Goal: Information Seeking & Learning: Learn about a topic

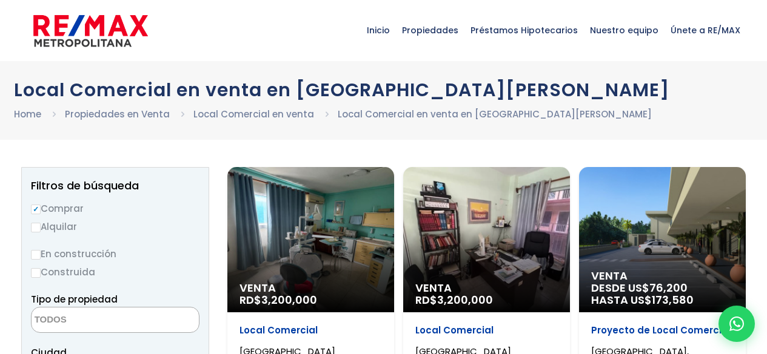
select select
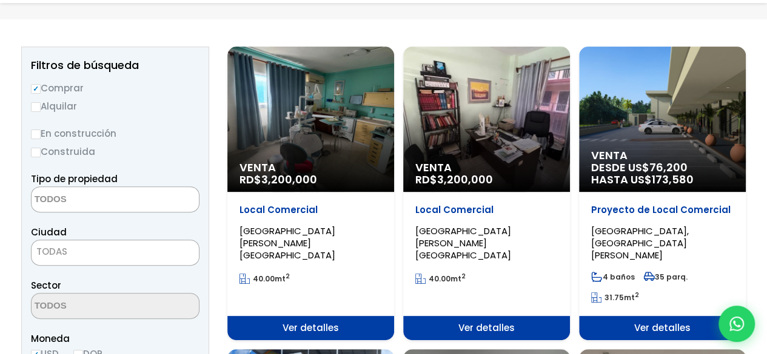
scroll to position [121, 0]
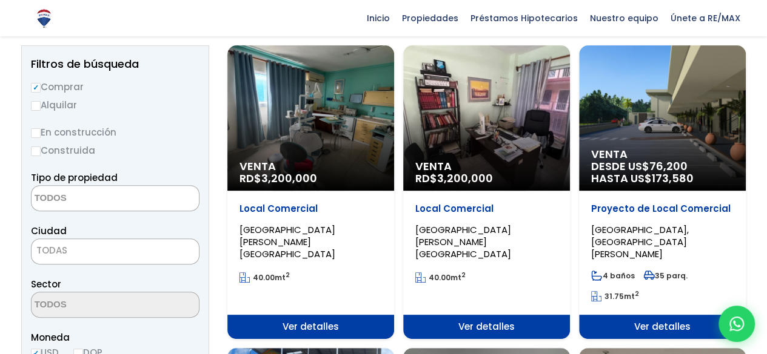
click at [35, 105] on input "Alquilar" at bounding box center [36, 106] width 10 height 10
radio input "true"
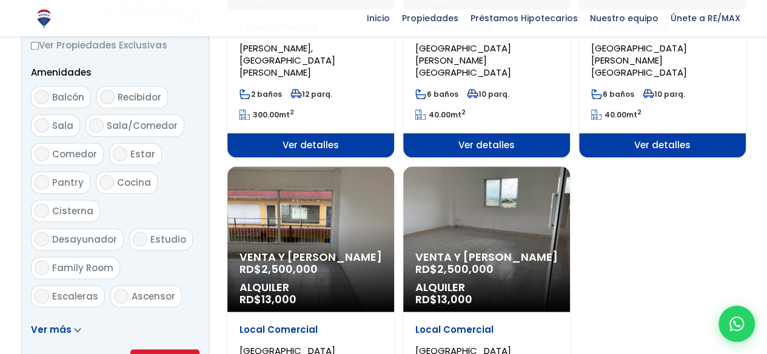
scroll to position [848, 0]
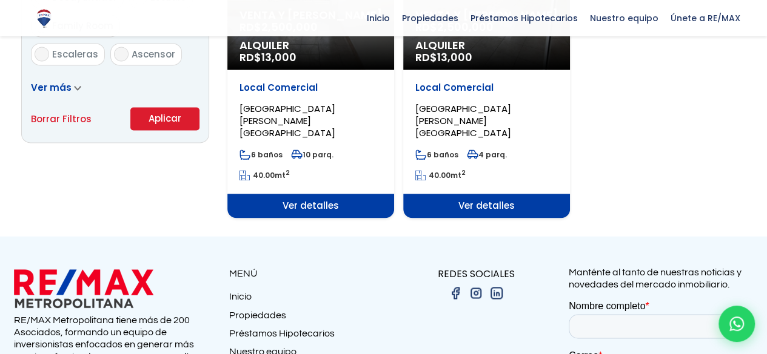
click at [162, 122] on button "Aplicar" at bounding box center [164, 118] width 69 height 23
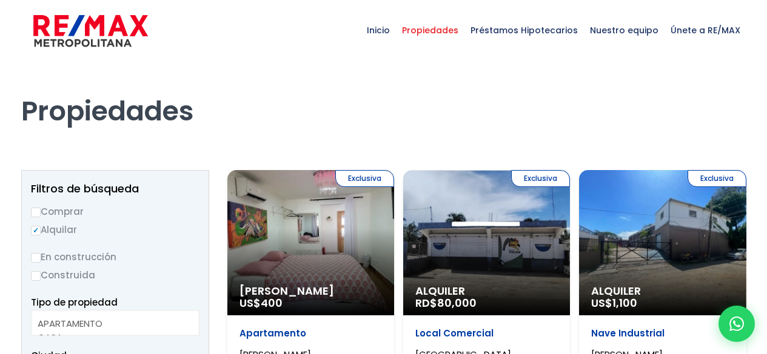
select select
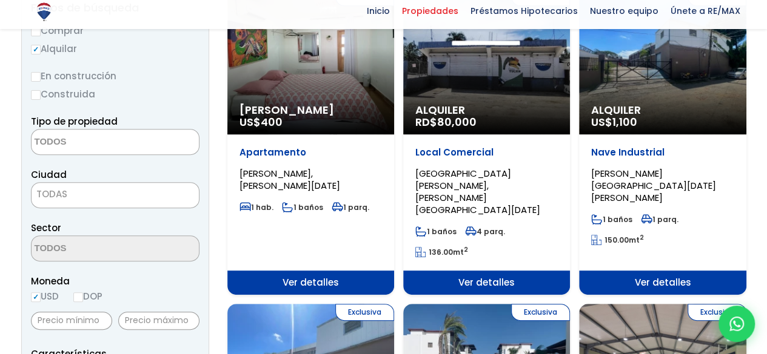
scroll to position [182, 0]
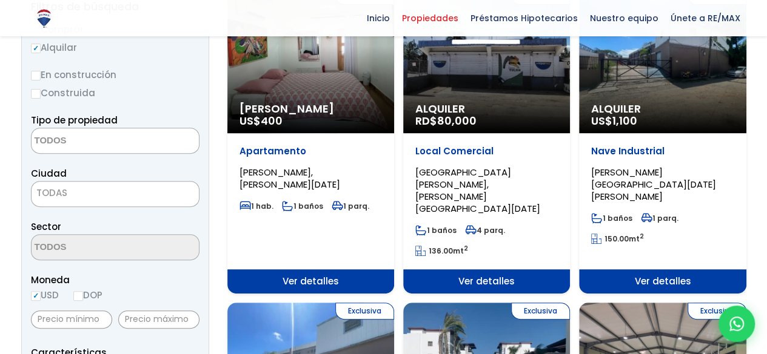
click at [137, 187] on span "TODAS" at bounding box center [115, 193] width 167 height 17
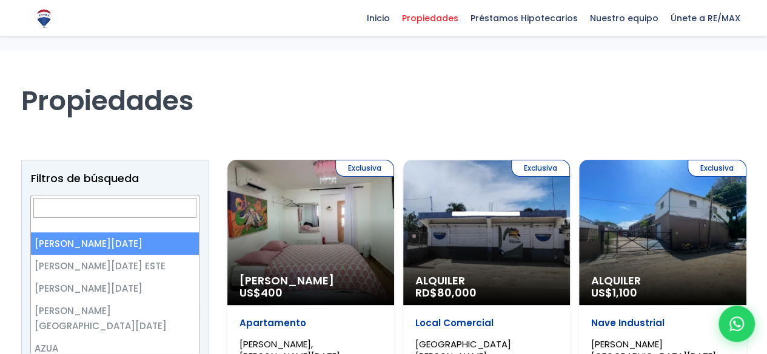
scroll to position [4, 0]
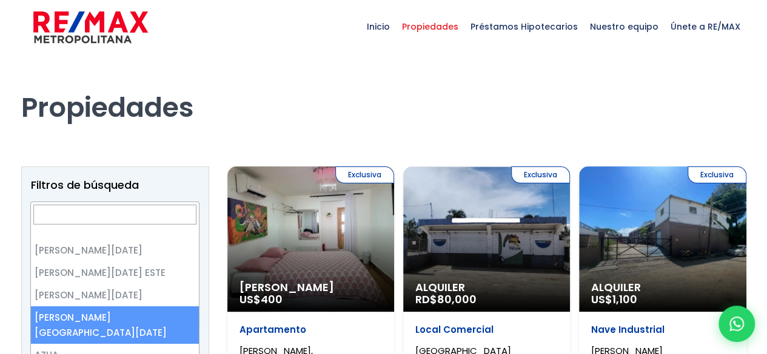
select select "150"
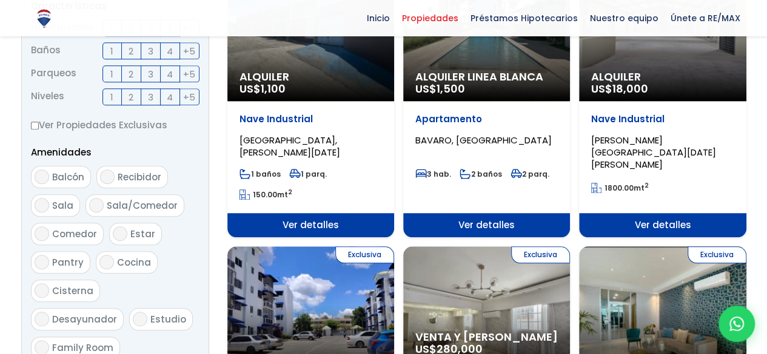
scroll to position [708, 0]
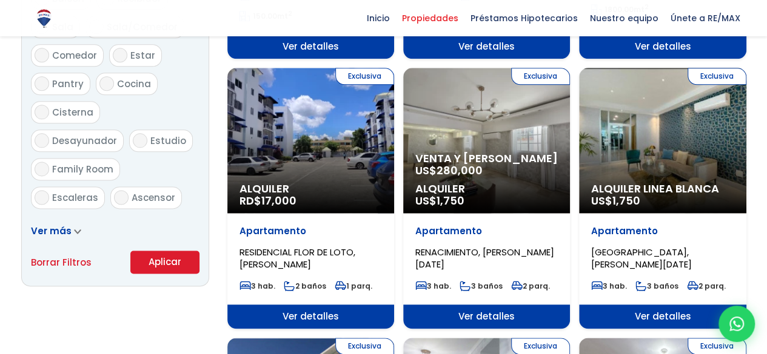
click at [170, 261] on button "Aplicar" at bounding box center [164, 262] width 69 height 23
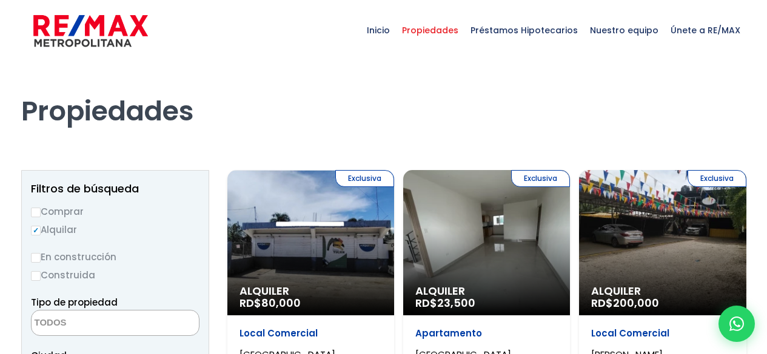
select select
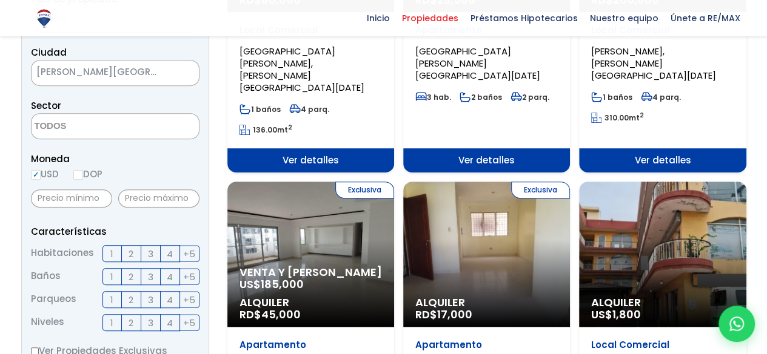
scroll to position [364, 0]
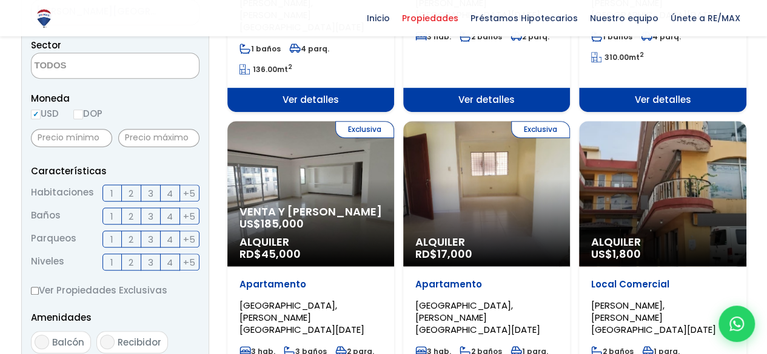
click at [654, 236] on span "Alquiler" at bounding box center [662, 242] width 142 height 12
click at [624, 164] on div "Alquiler US$ 1,800" at bounding box center [662, 193] width 167 height 145
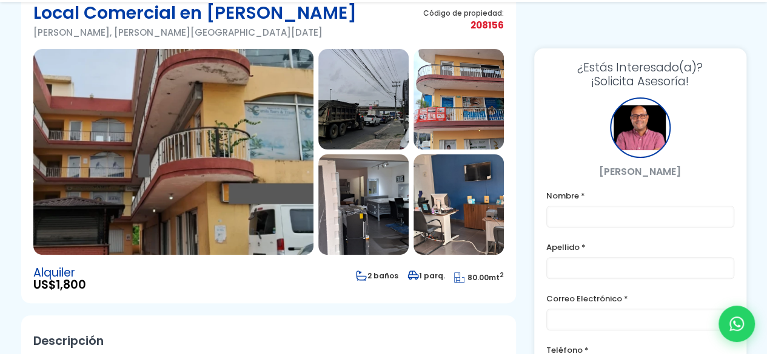
scroll to position [121, 0]
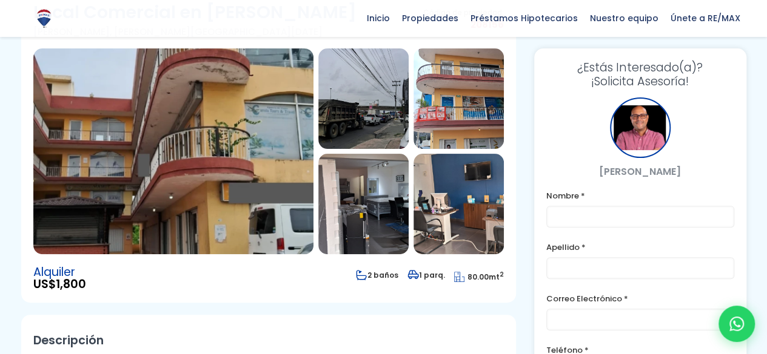
click at [333, 245] on img at bounding box center [363, 204] width 90 height 101
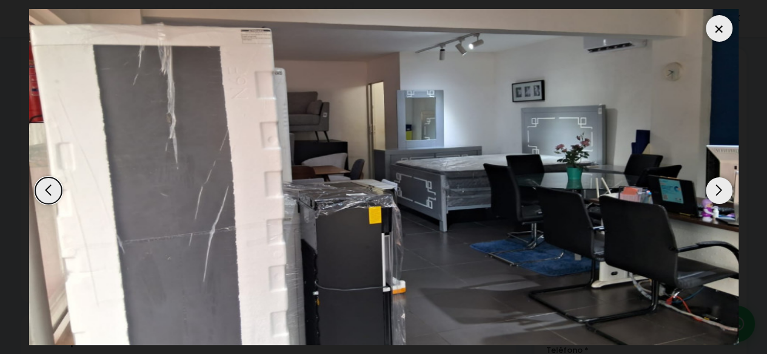
click at [723, 188] on div "Next slide" at bounding box center [718, 191] width 27 height 27
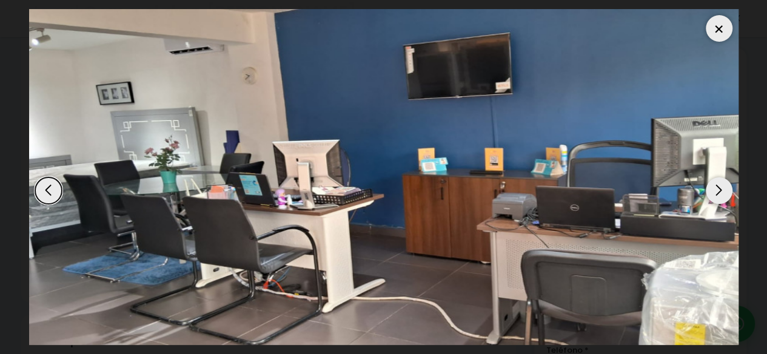
click at [723, 192] on div "Next slide" at bounding box center [718, 191] width 27 height 27
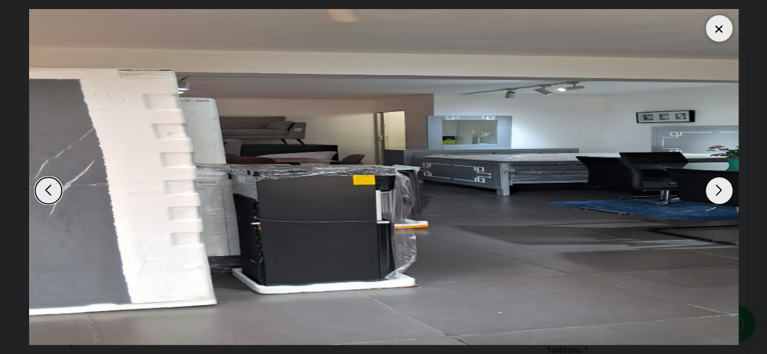
click at [723, 192] on div "Next slide" at bounding box center [718, 191] width 27 height 27
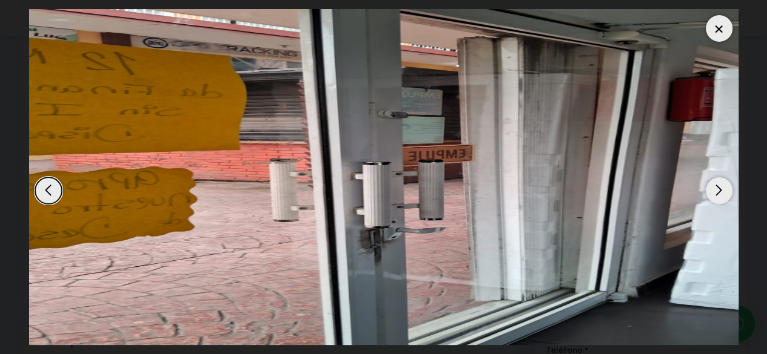
click at [725, 195] on div "Next slide" at bounding box center [718, 191] width 27 height 27
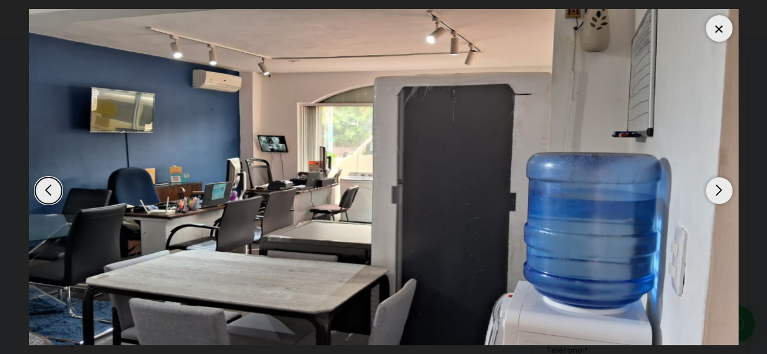
drag, startPoint x: 725, startPoint y: 195, endPoint x: 719, endPoint y: 27, distance: 167.3
click at [719, 27] on div at bounding box center [718, 28] width 27 height 27
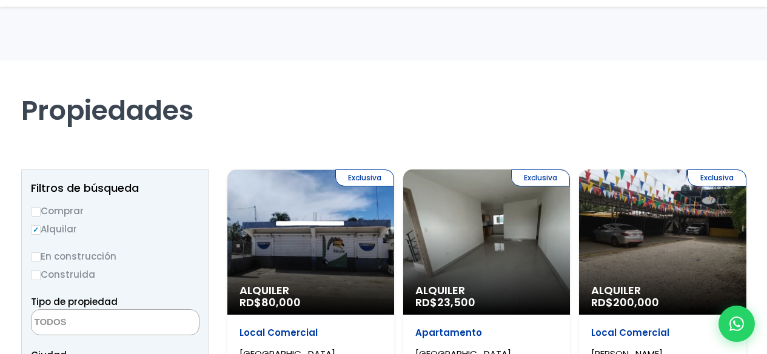
select select
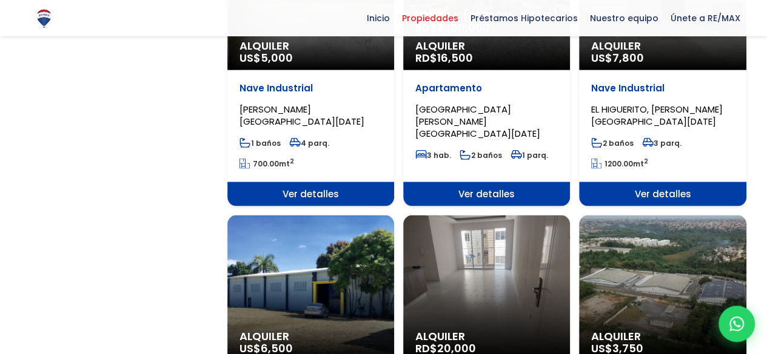
scroll to position [1272, 0]
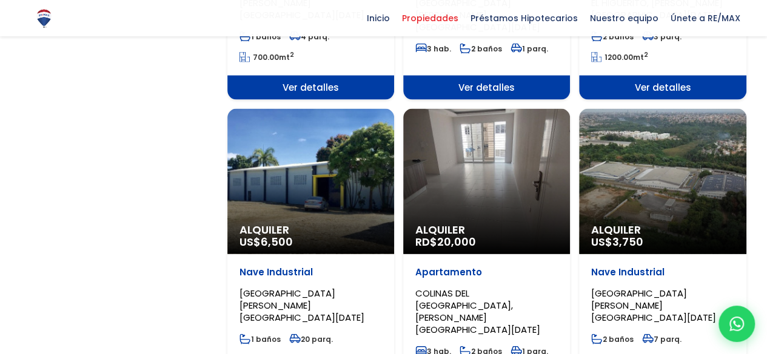
click at [491, 142] on div "Alquiler RD$ 20,000" at bounding box center [486, 181] width 167 height 145
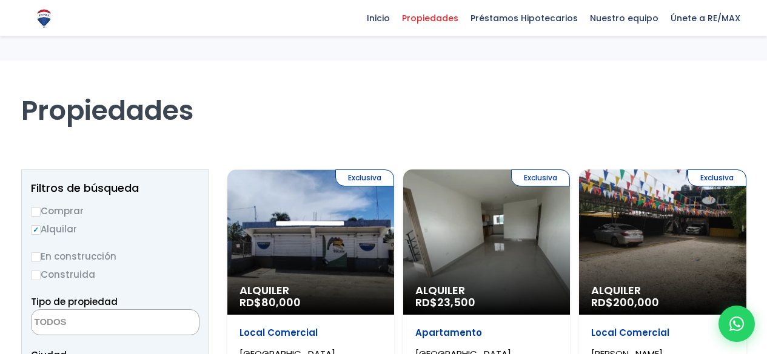
select select
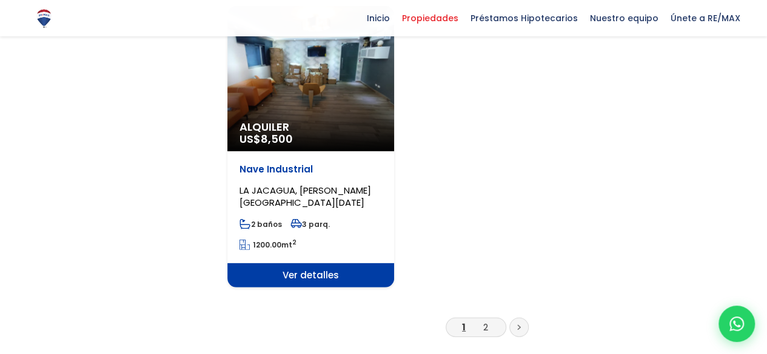
scroll to position [1697, 0]
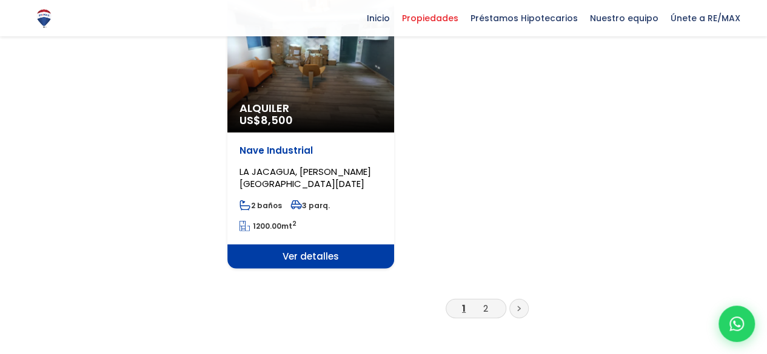
drag, startPoint x: 491, startPoint y: 252, endPoint x: 519, endPoint y: 250, distance: 27.9
click at [491, 301] on li "2" at bounding box center [485, 308] width 19 height 15
click at [519, 307] on icon at bounding box center [518, 309] width 2 height 4
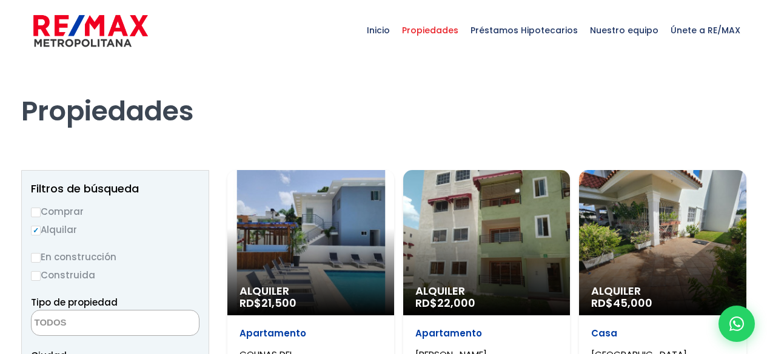
select select
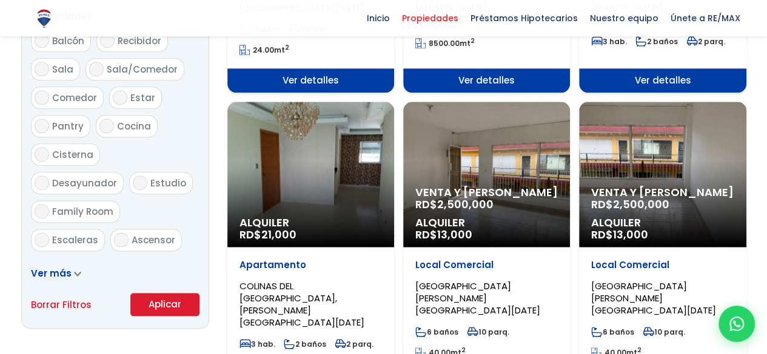
scroll to position [667, 0]
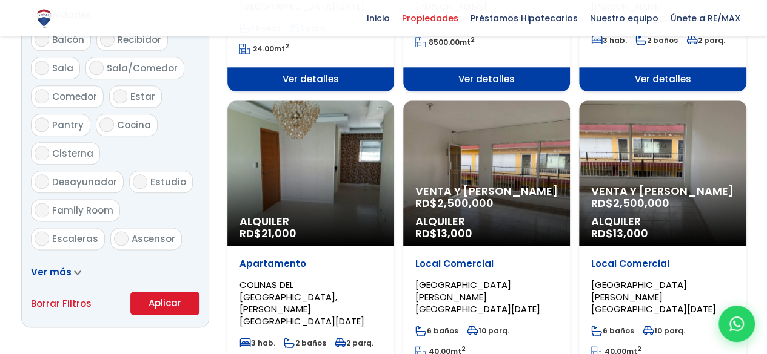
click at [452, 185] on span "Venta y [PERSON_NAME]" at bounding box center [486, 191] width 142 height 12
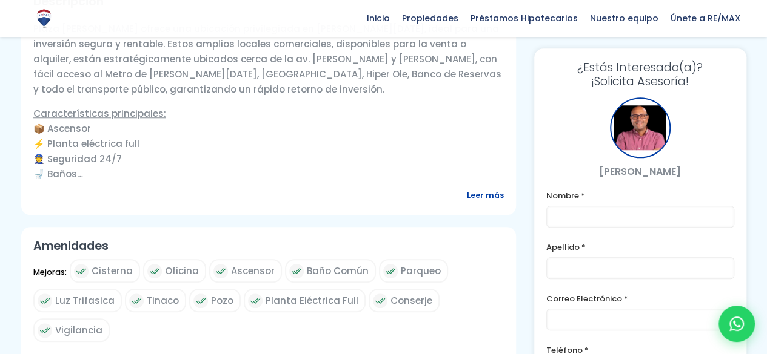
scroll to position [545, 0]
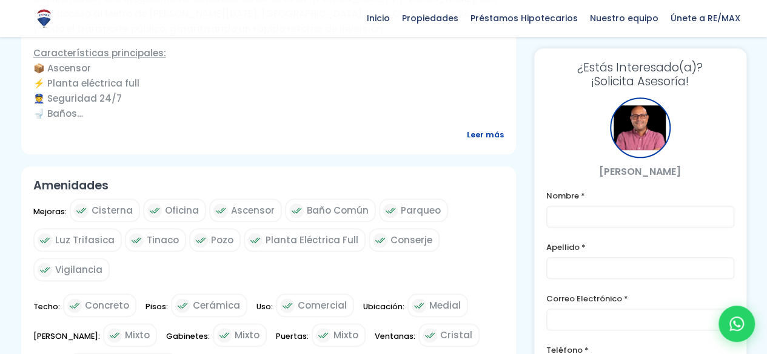
click at [485, 138] on span "Leer más" at bounding box center [485, 134] width 37 height 15
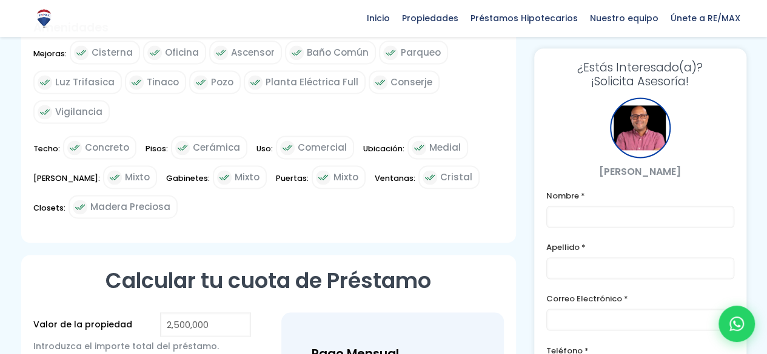
scroll to position [606, 0]
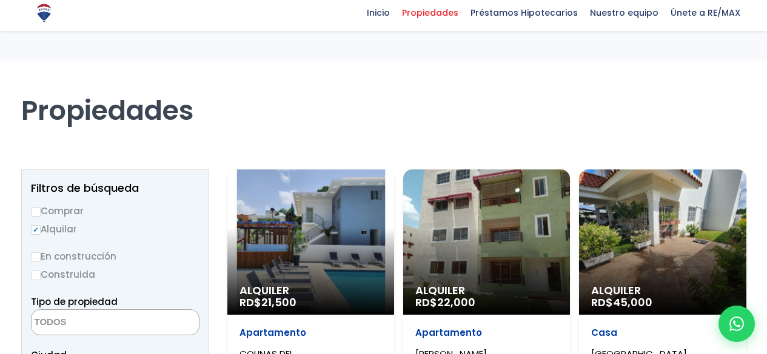
select select
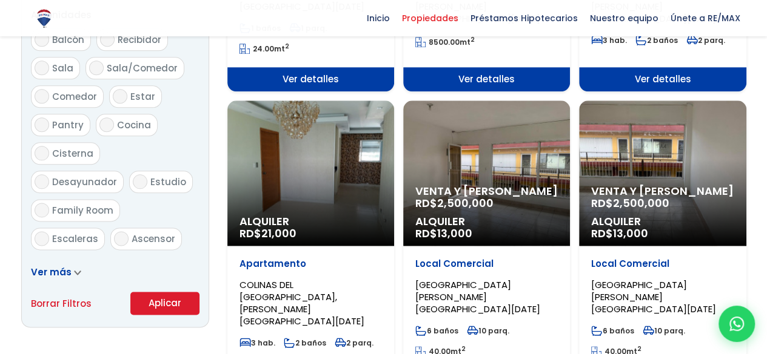
scroll to position [667, 0]
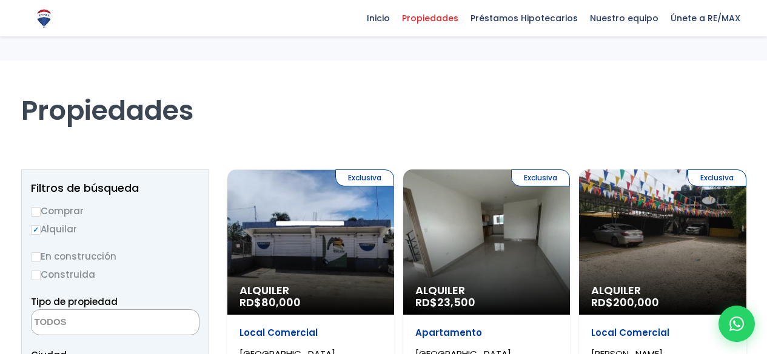
select select
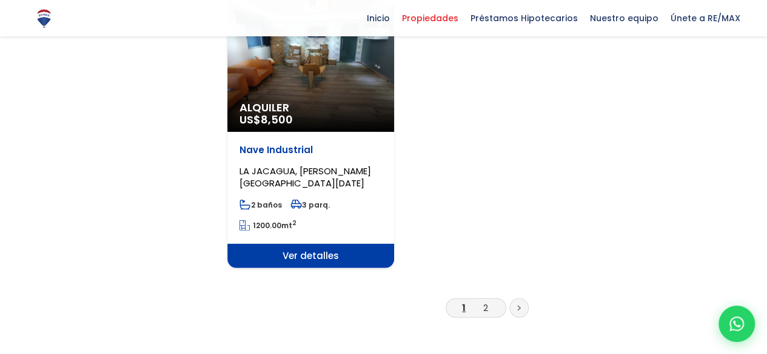
scroll to position [1697, 0]
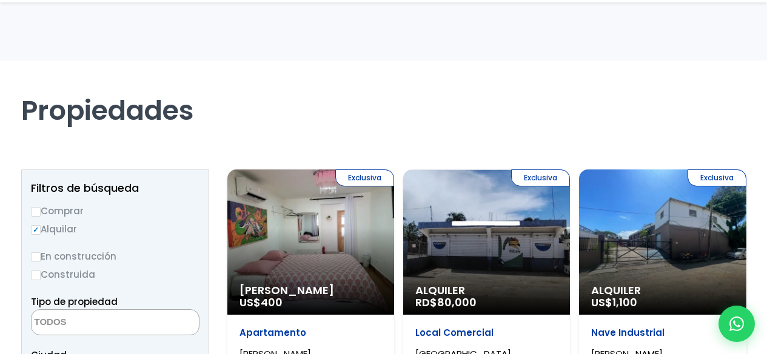
select select
select select "150"
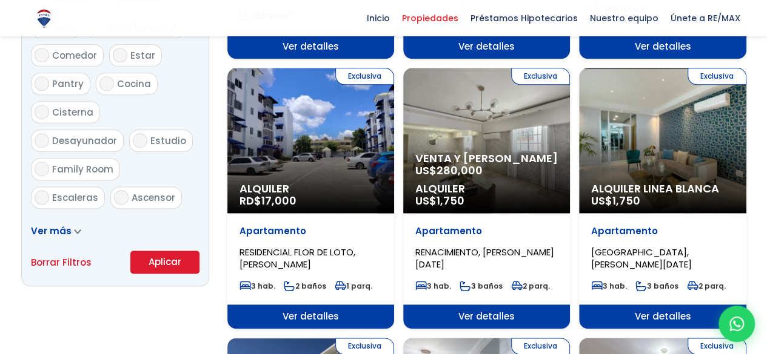
scroll to position [708, 0]
